Goal: Check status

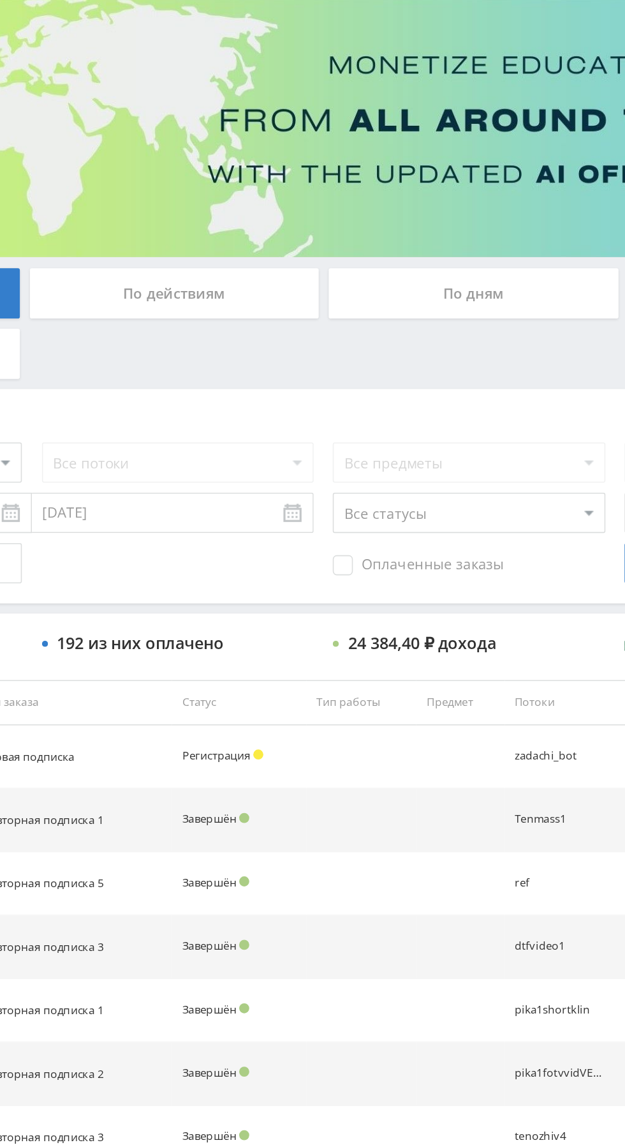
click at [479, 276] on div "По дням" at bounding box center [478, 277] width 184 height 32
click at [0, 0] on input "По дням" at bounding box center [0, 0] width 0 height 0
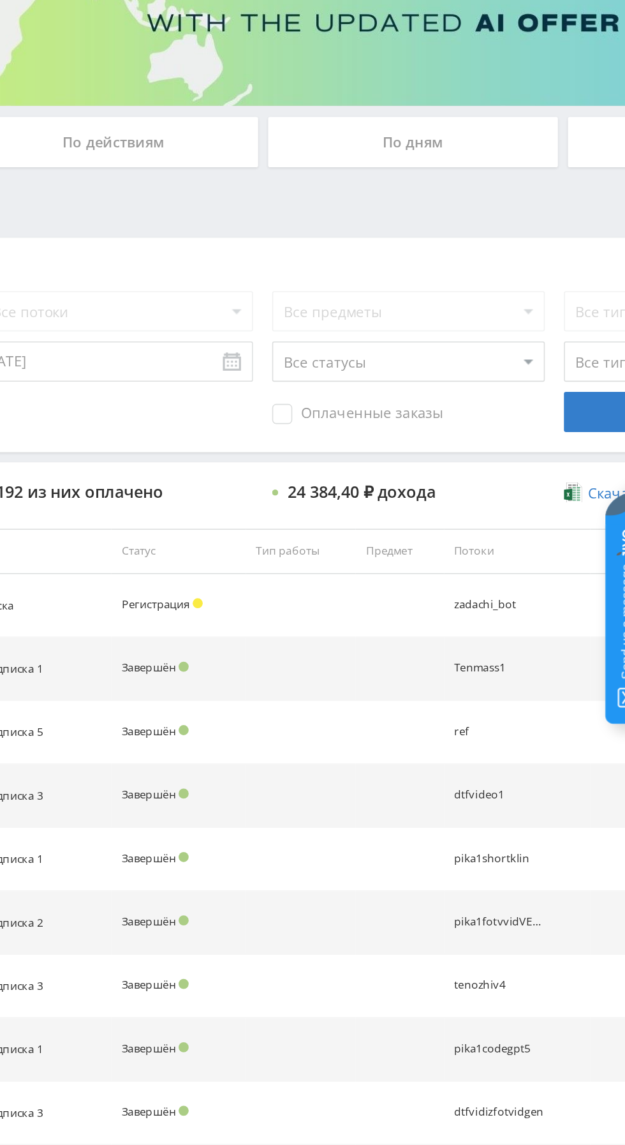
click at [481, 289] on div "По дням" at bounding box center [478, 277] width 184 height 32
click at [0, 0] on input "По дням" at bounding box center [0, 0] width 0 height 0
